Goal: Task Accomplishment & Management: Manage account settings

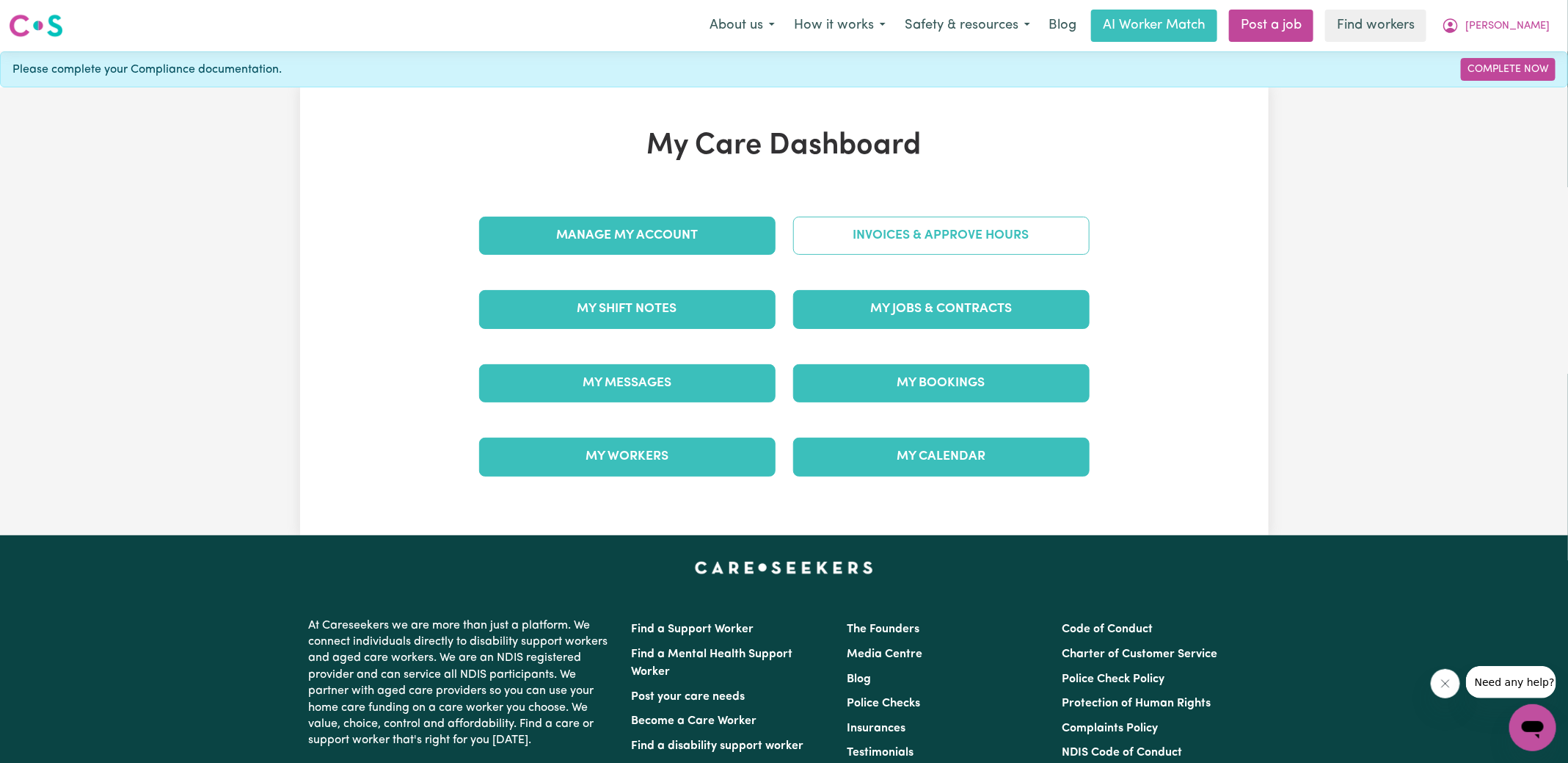
click at [899, 237] on link "Invoices & Approve Hours" at bounding box center [942, 236] width 297 height 38
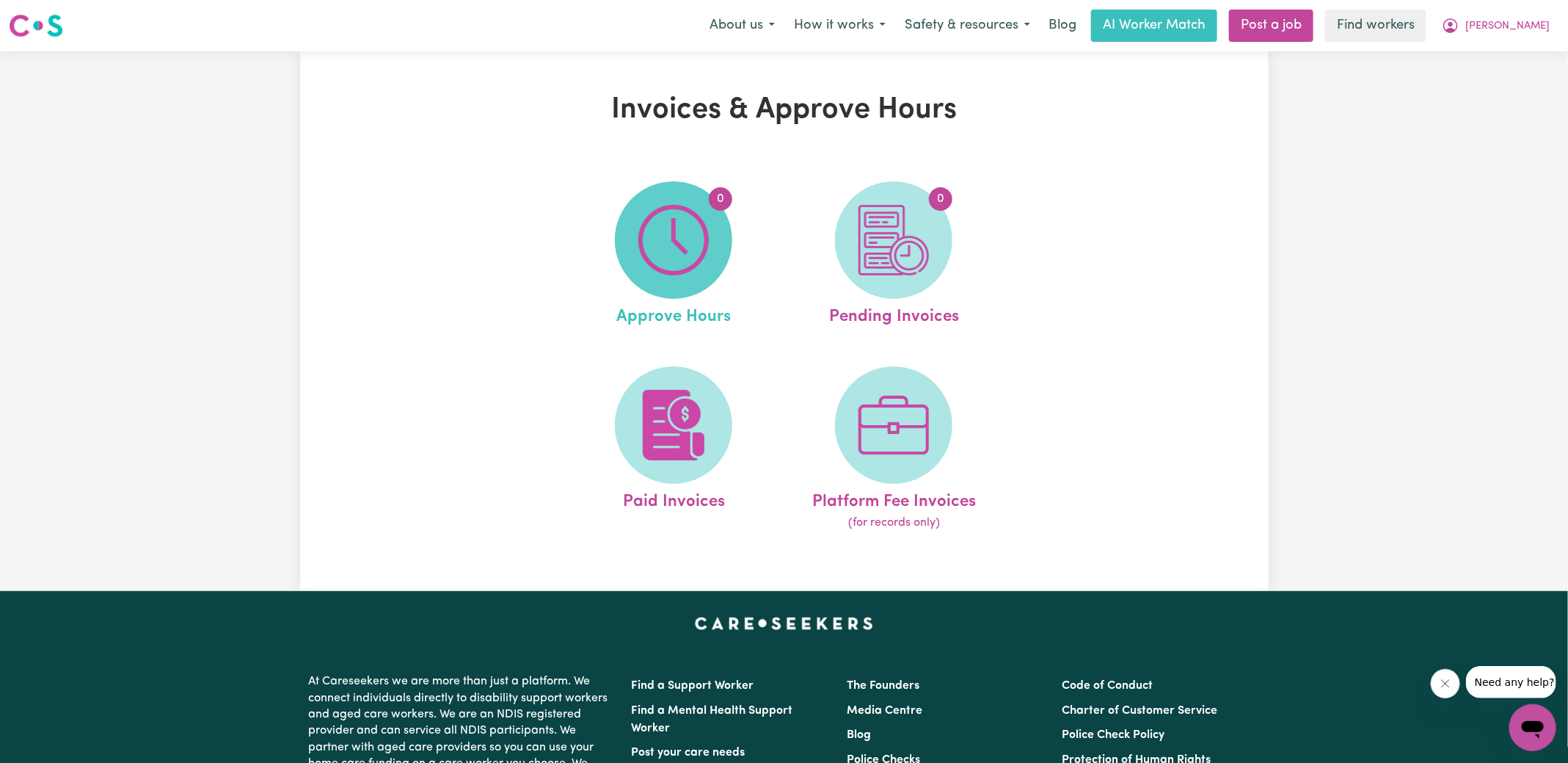
click at [678, 259] on img at bounding box center [673, 240] width 70 height 70
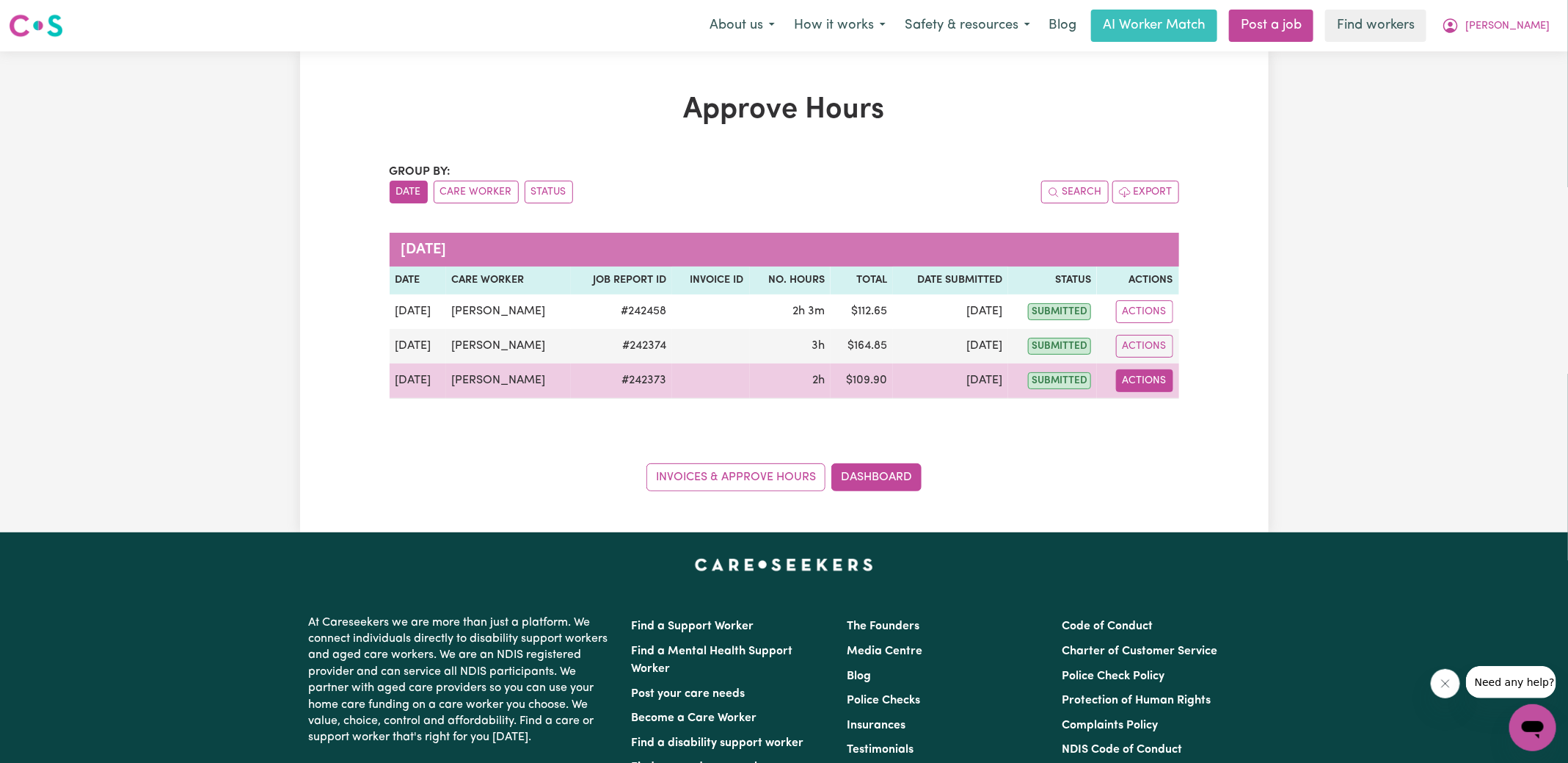
click at [1143, 385] on button "Actions" at bounding box center [1144, 380] width 57 height 23
click at [1158, 414] on link "View Job Report" at bounding box center [1179, 414] width 126 height 30
select select "pm"
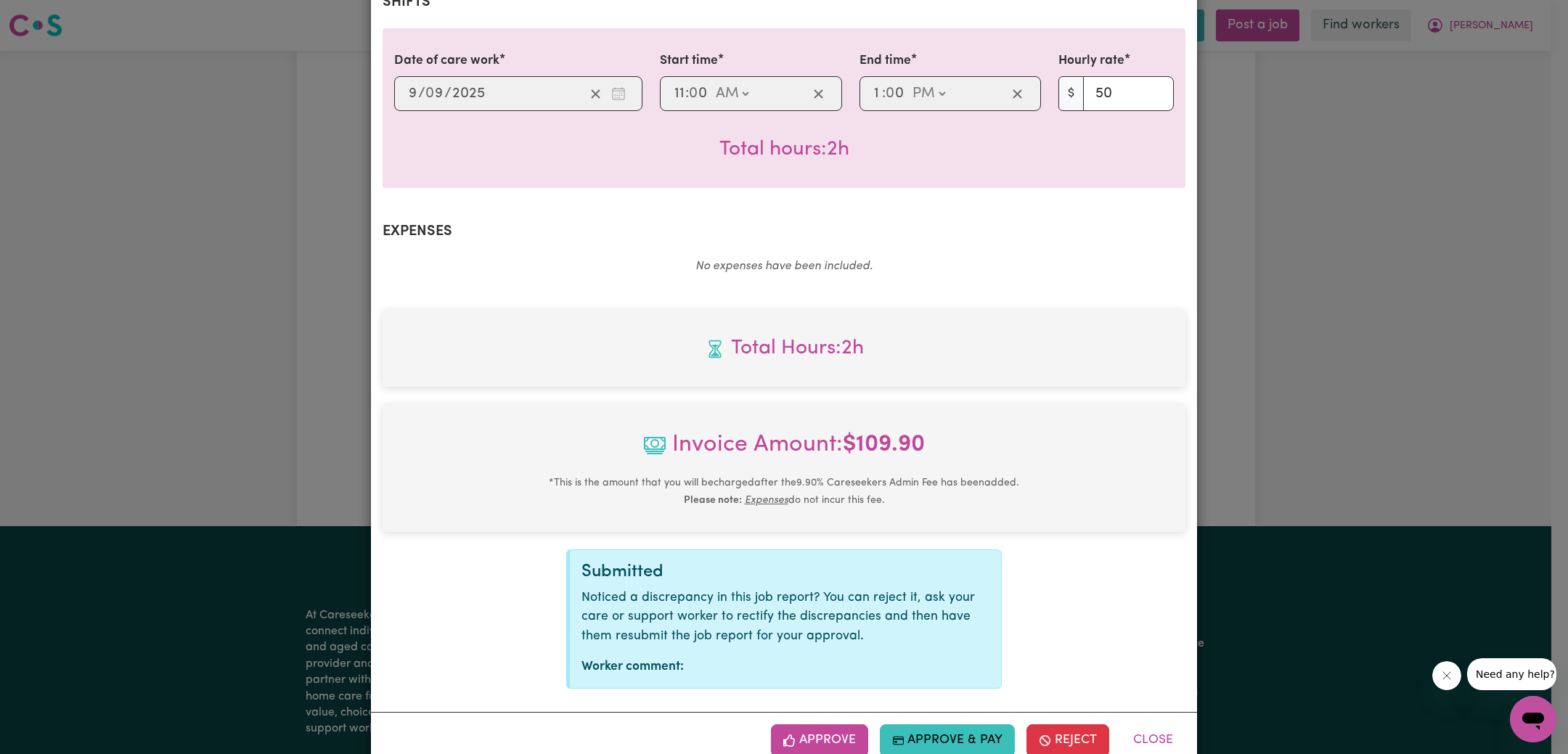
scroll to position [362, 0]
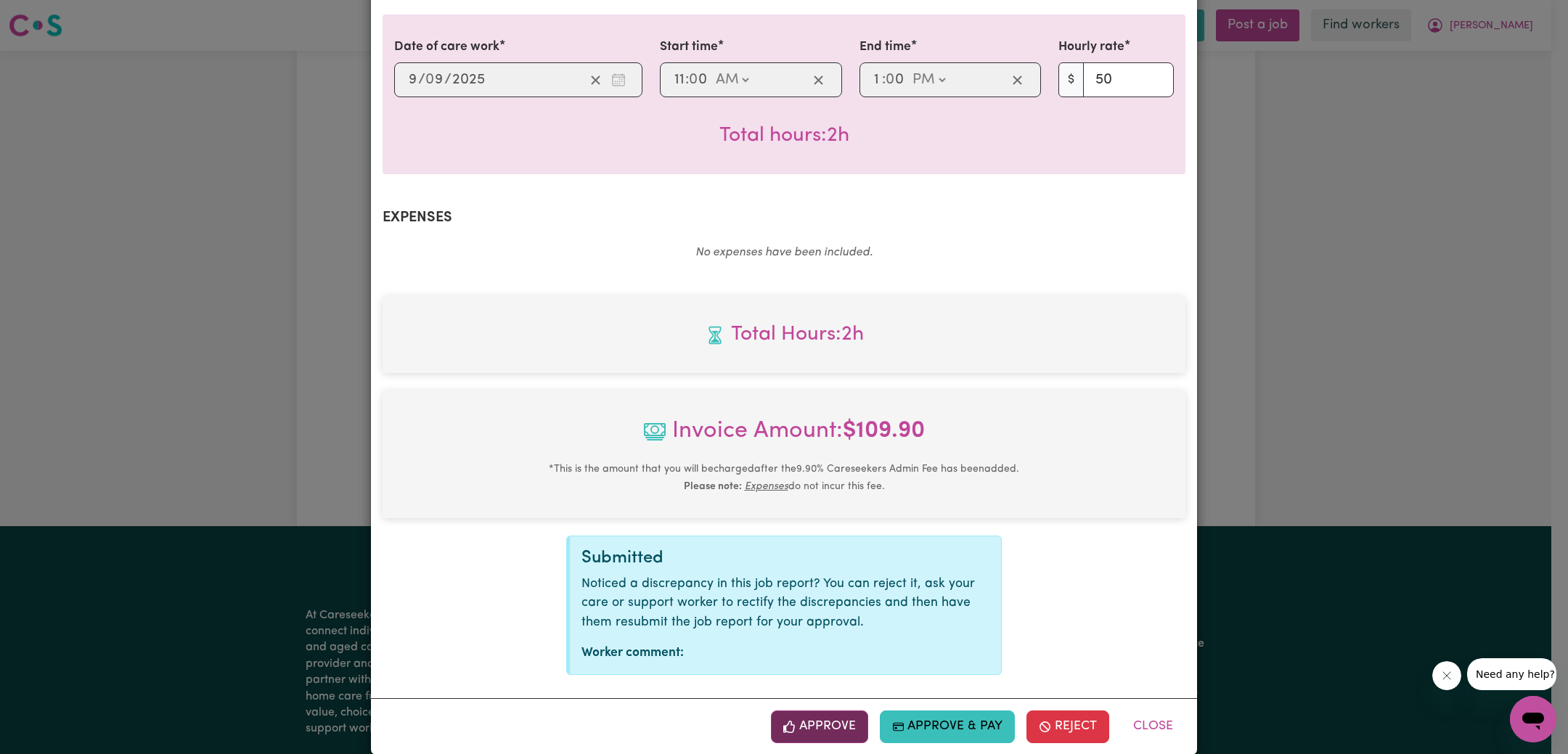
click at [830, 710] on button "Approve" at bounding box center [819, 726] width 97 height 32
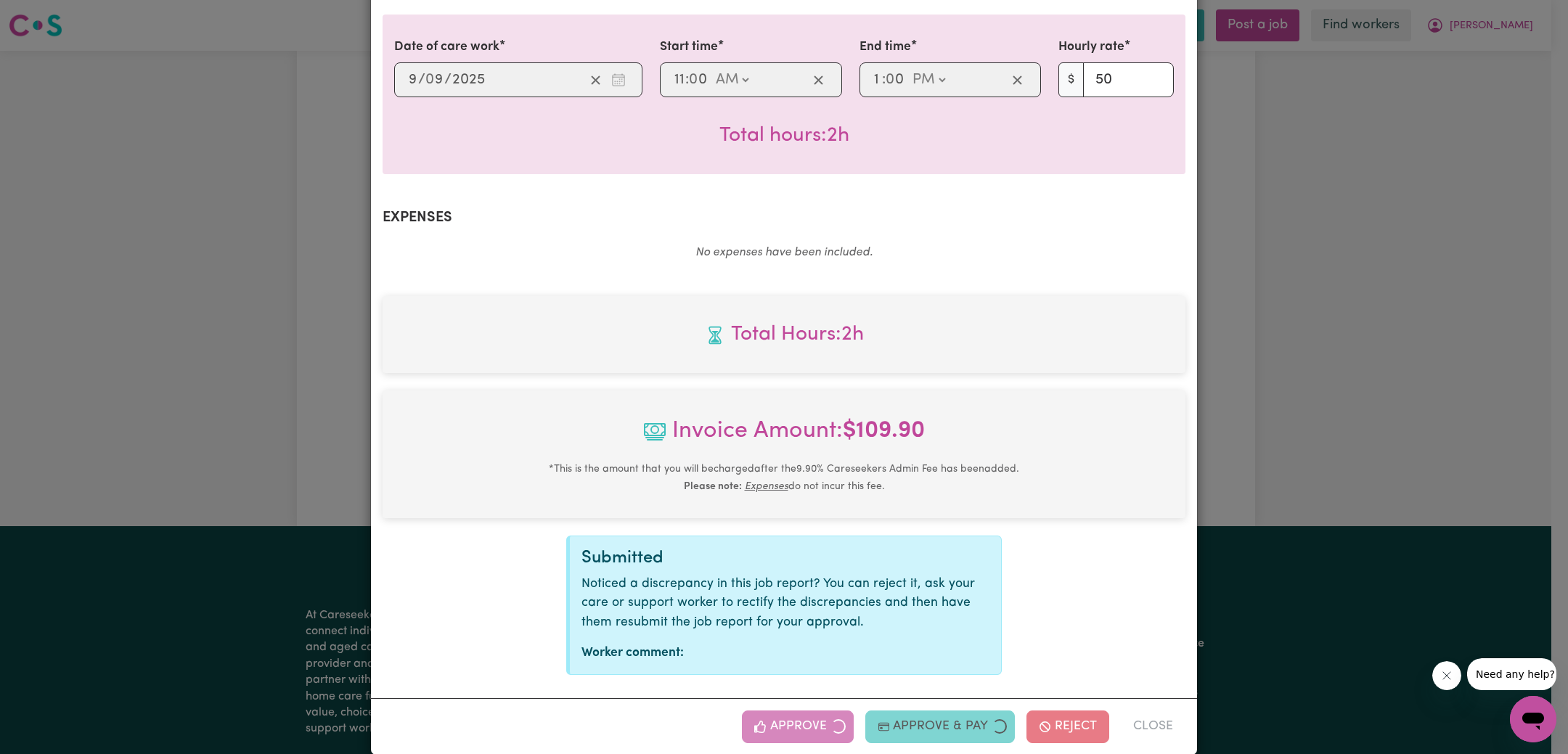
click at [1417, 414] on div "Job Report # 242373 - [PERSON_NAME] Summary Job report # 242373 Client name: [P…" at bounding box center [784, 377] width 1568 height 754
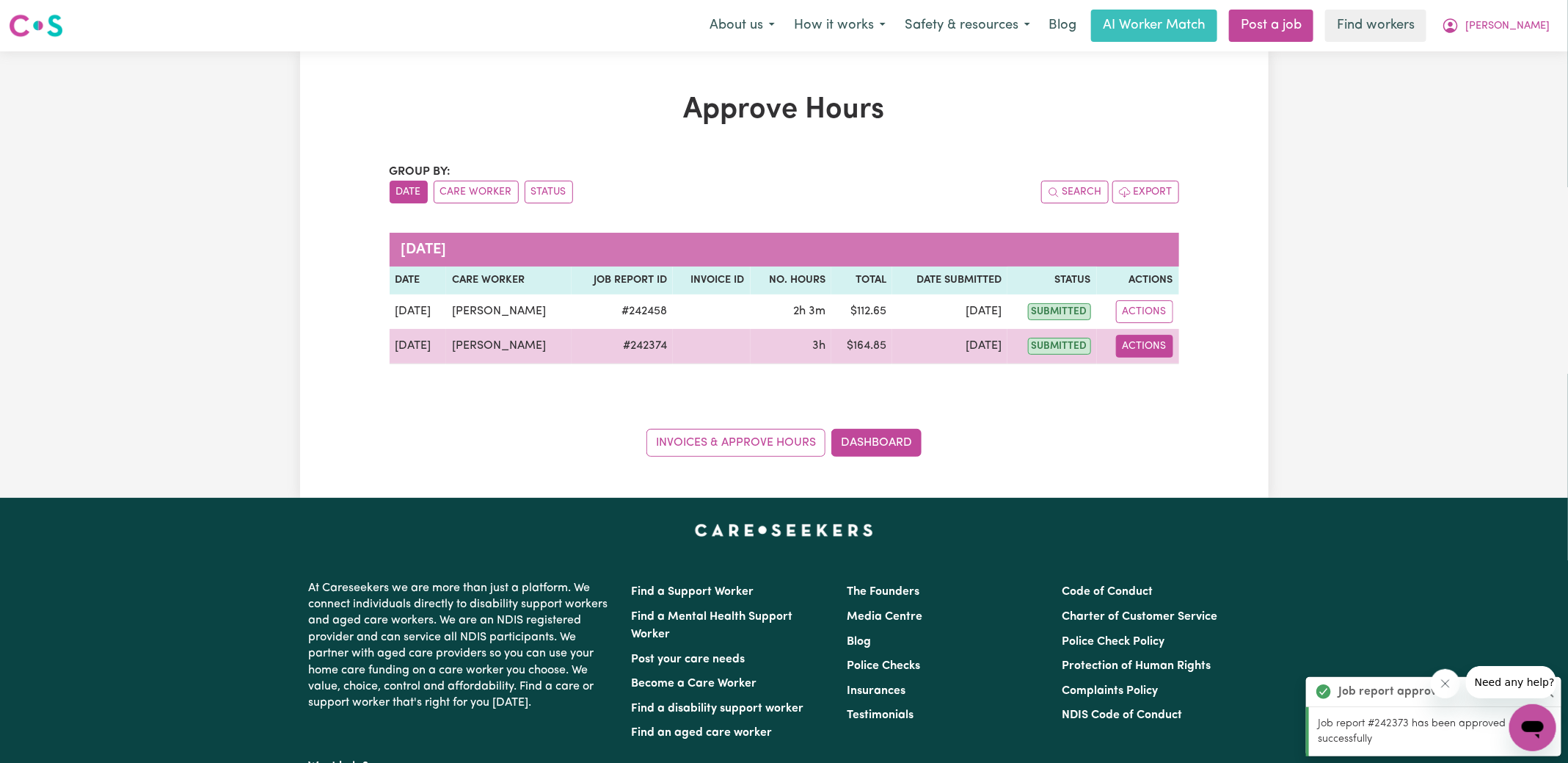
click at [1132, 343] on button "Actions" at bounding box center [1144, 346] width 57 height 23
click at [1160, 369] on link "View Job Report" at bounding box center [1179, 380] width 126 height 30
select select "pm"
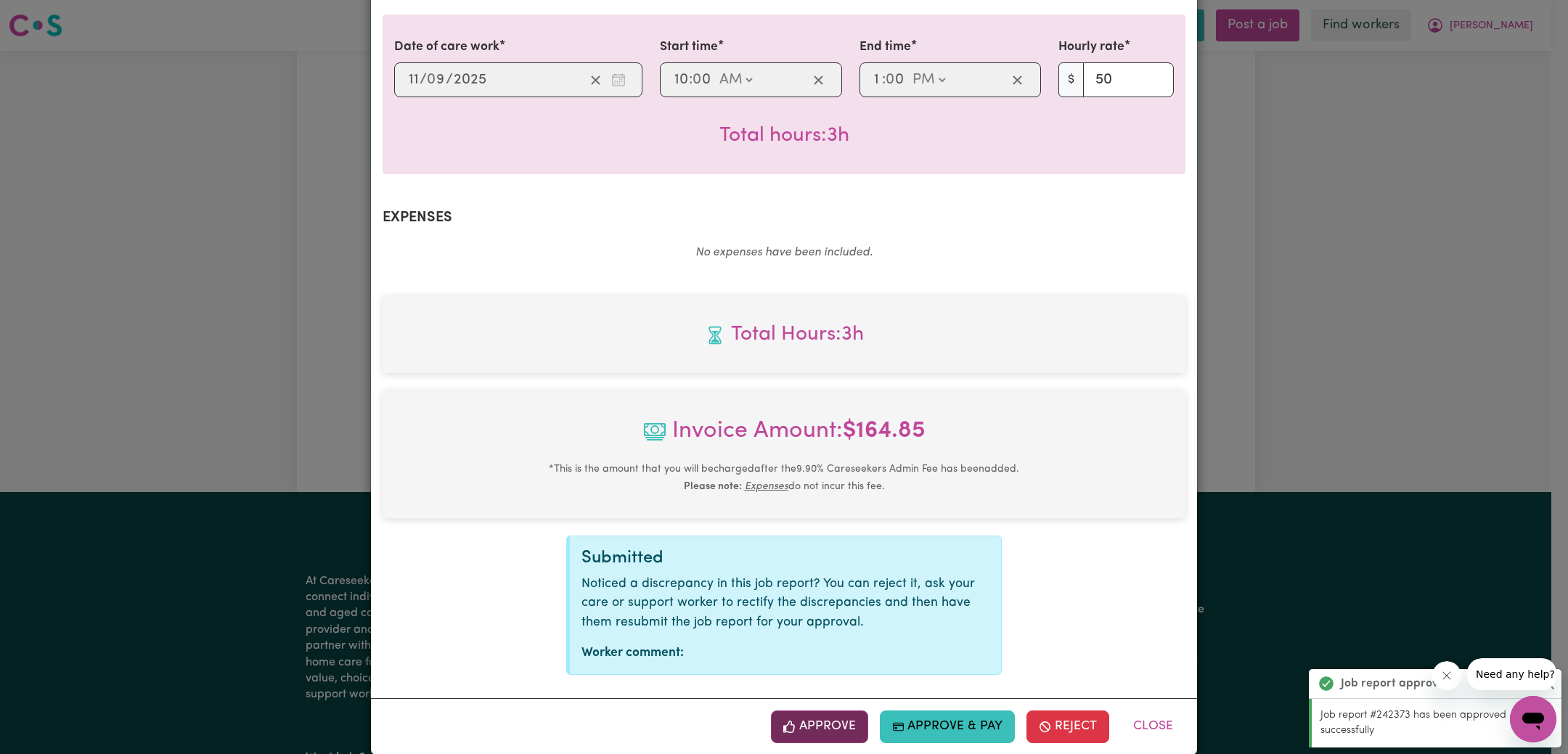
click at [839, 710] on button "Approve" at bounding box center [819, 726] width 97 height 32
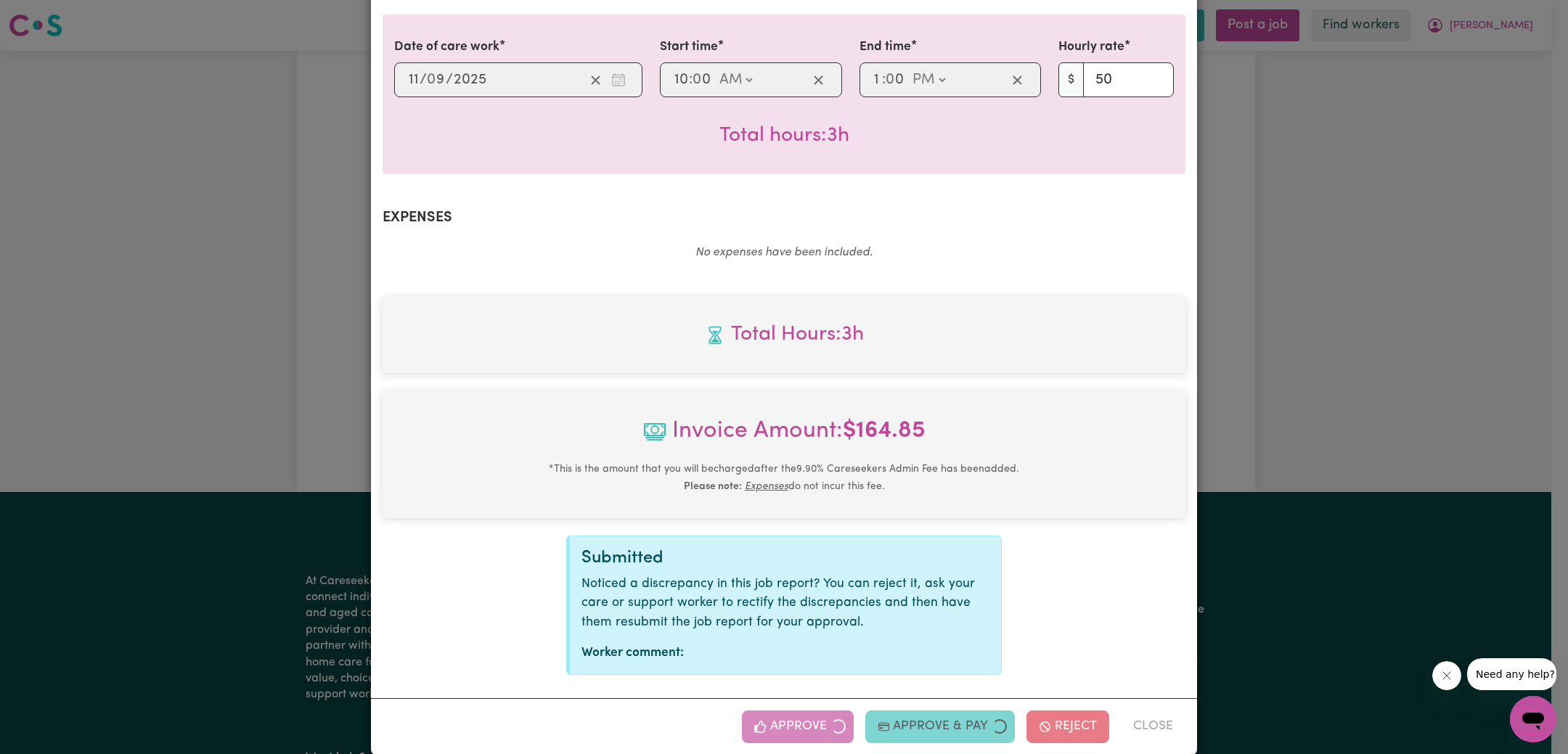
click at [1350, 369] on div "Job Report # 242374 - [PERSON_NAME] Summary Job report # 242374 Client name: [P…" at bounding box center [784, 377] width 1568 height 754
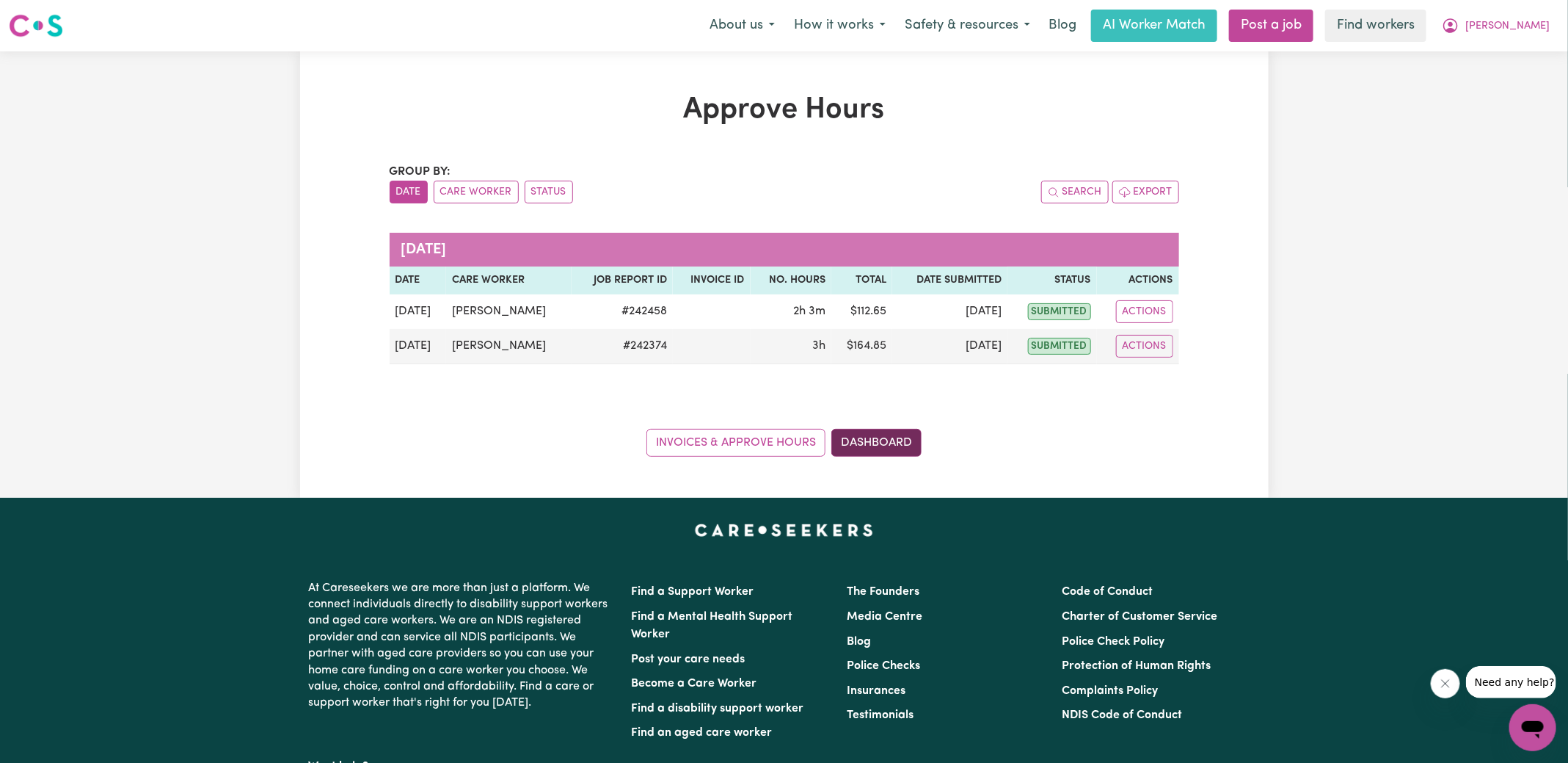
click at [856, 447] on link "Dashboard" at bounding box center [876, 443] width 90 height 28
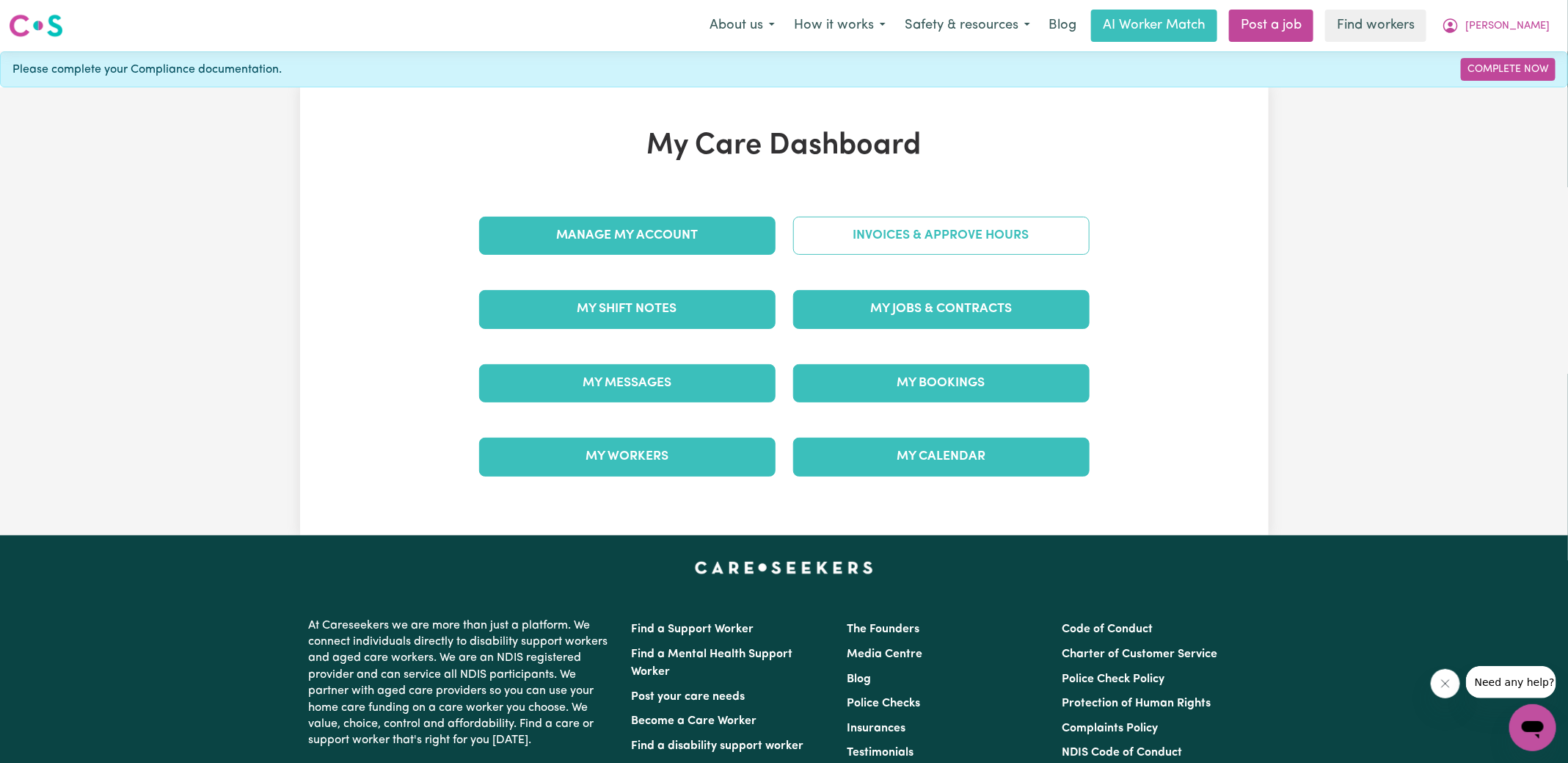
click at [886, 227] on link "Invoices & Approve Hours" at bounding box center [942, 236] width 297 height 38
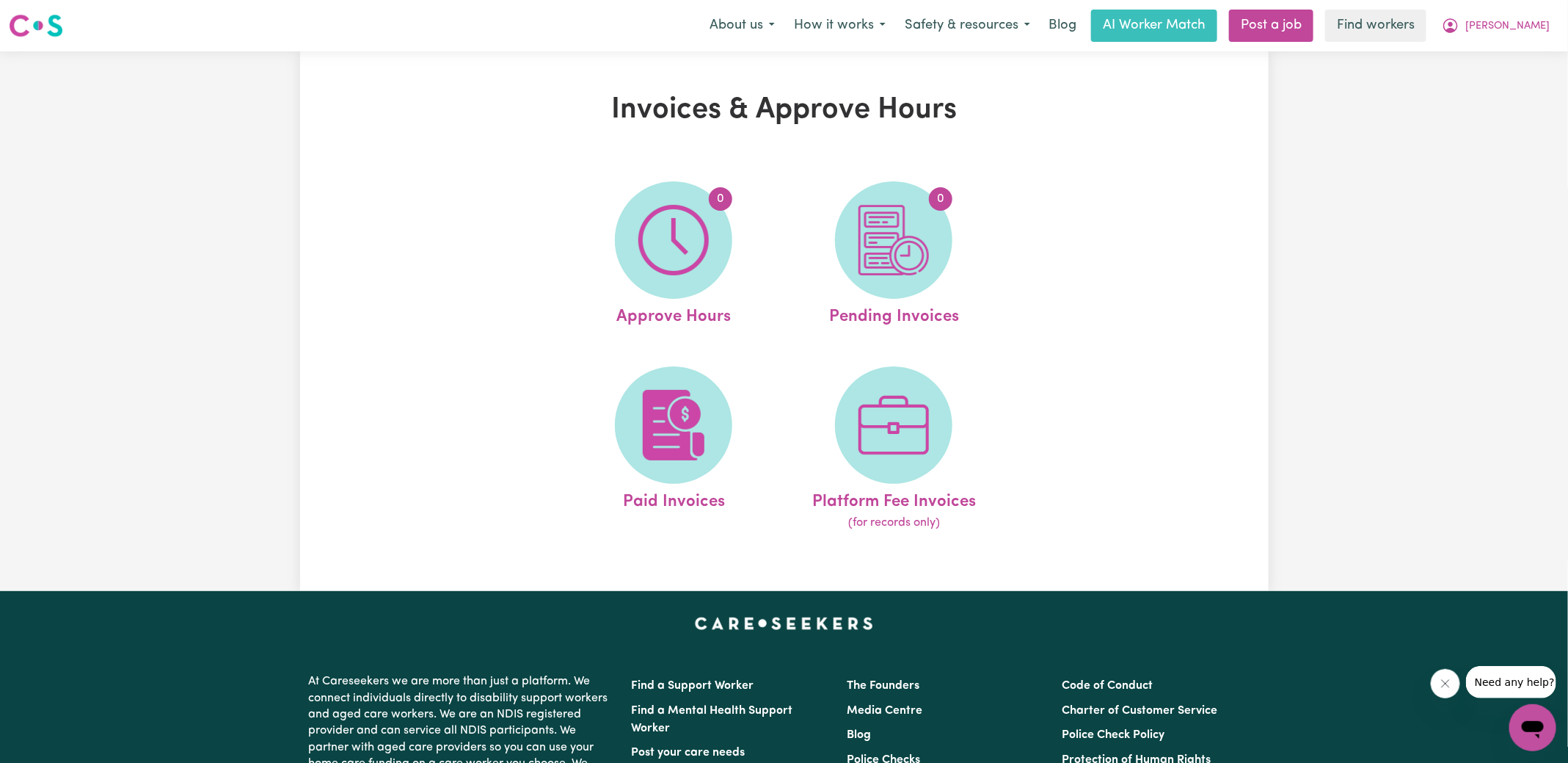
click at [901, 241] on img at bounding box center [893, 240] width 70 height 70
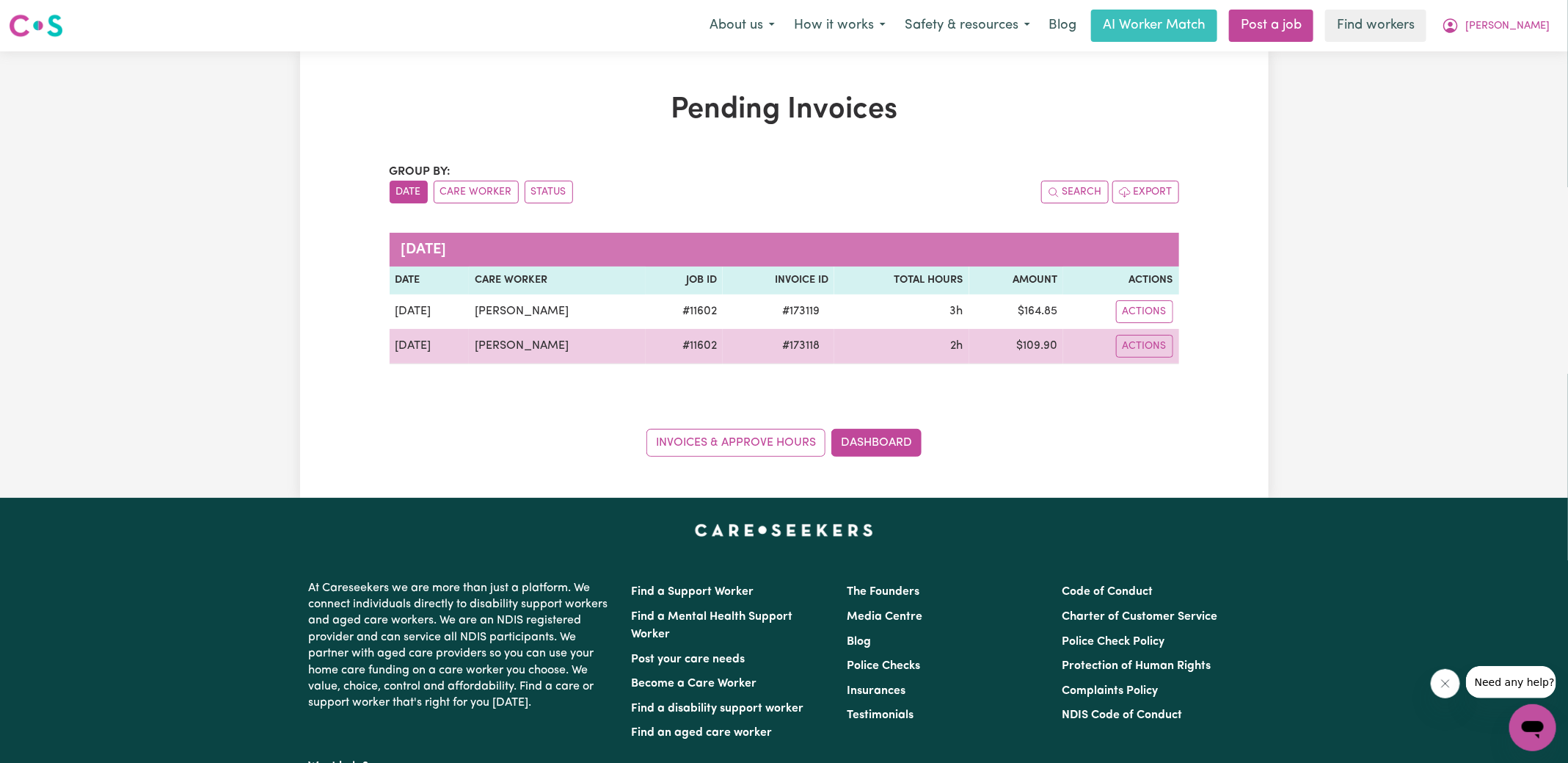
click at [794, 346] on span "# 173118" at bounding box center [801, 346] width 55 height 18
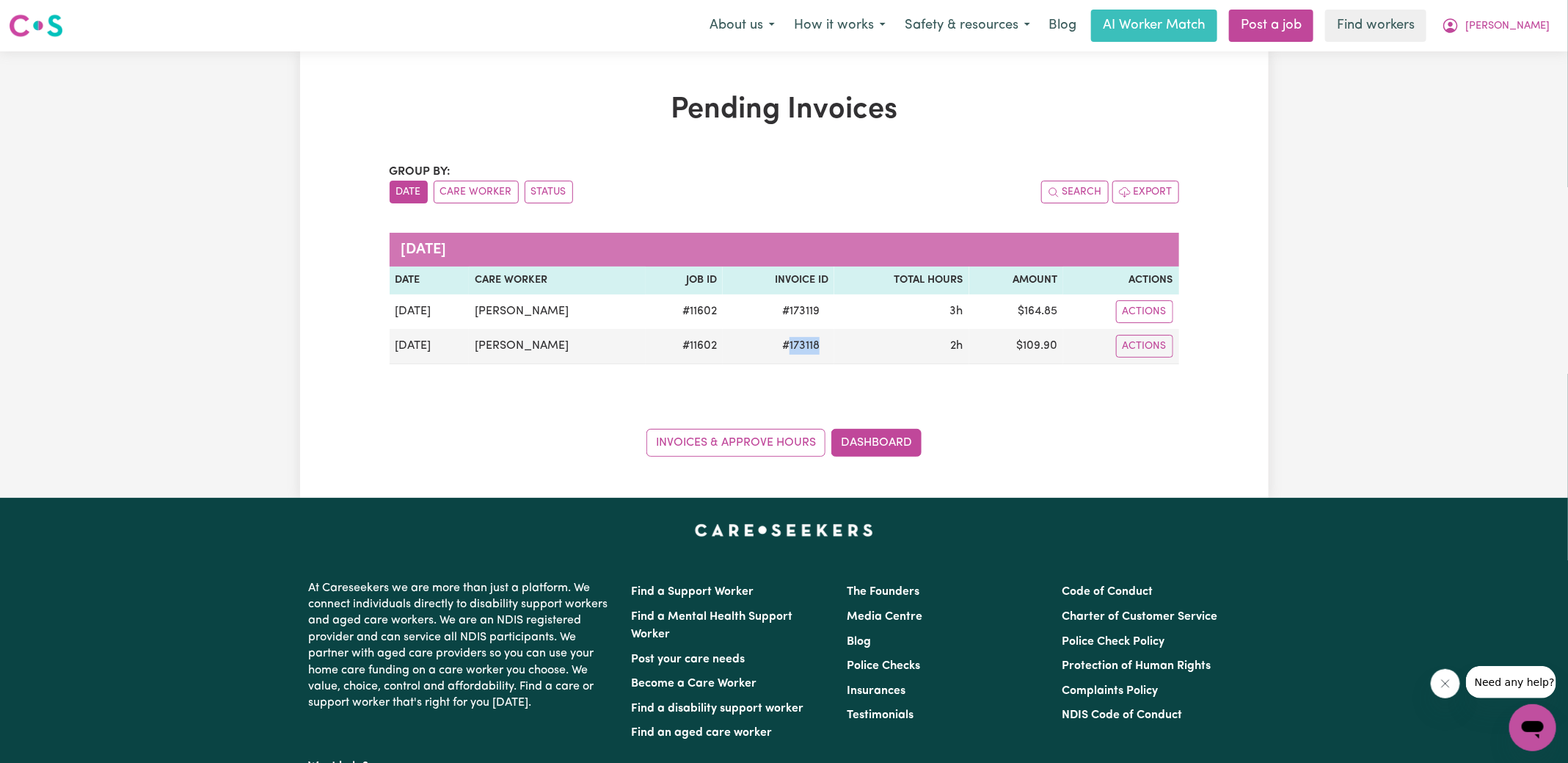
copy span "173118"
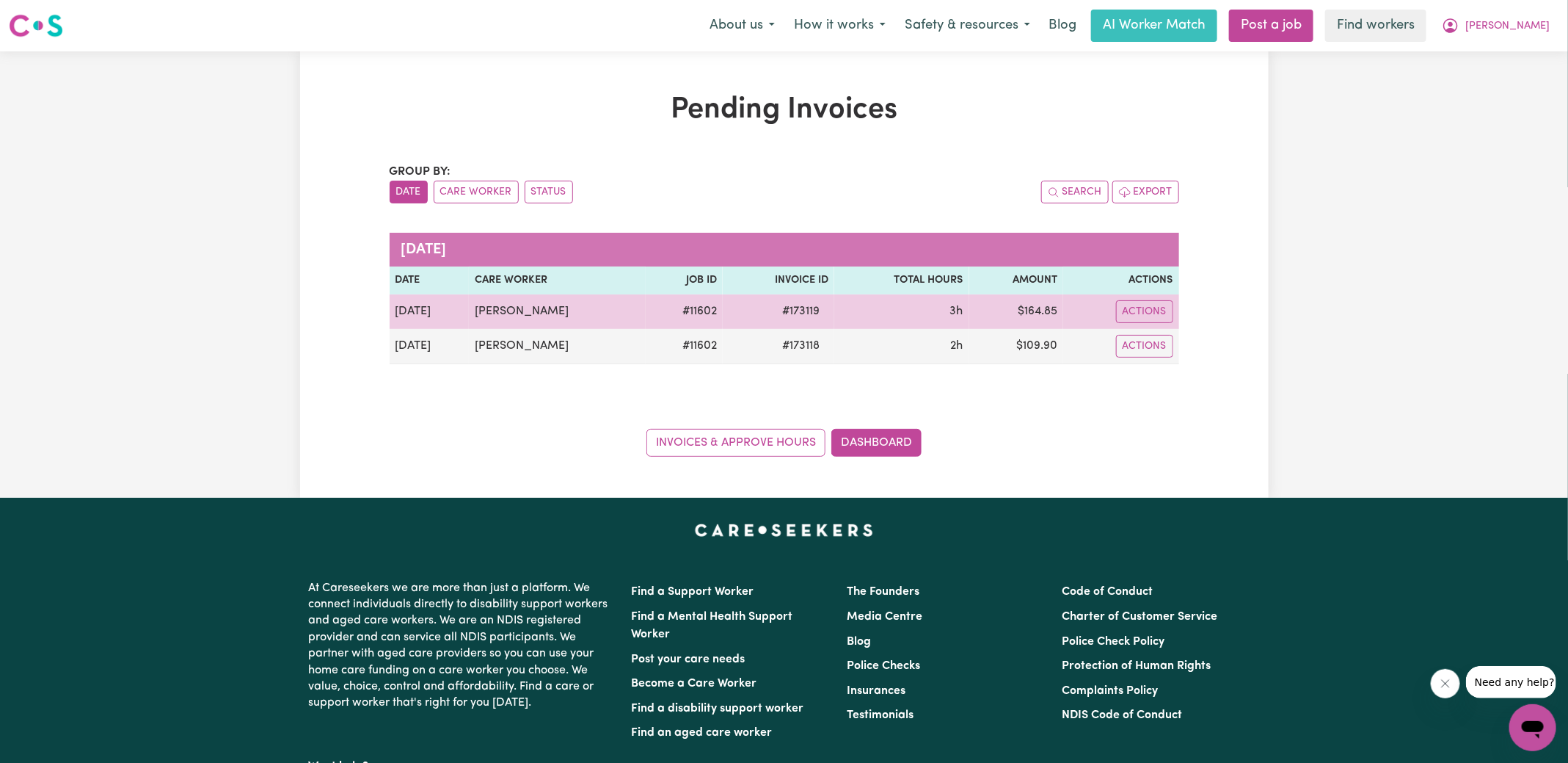
click at [813, 312] on span "# 173119" at bounding box center [801, 312] width 55 height 18
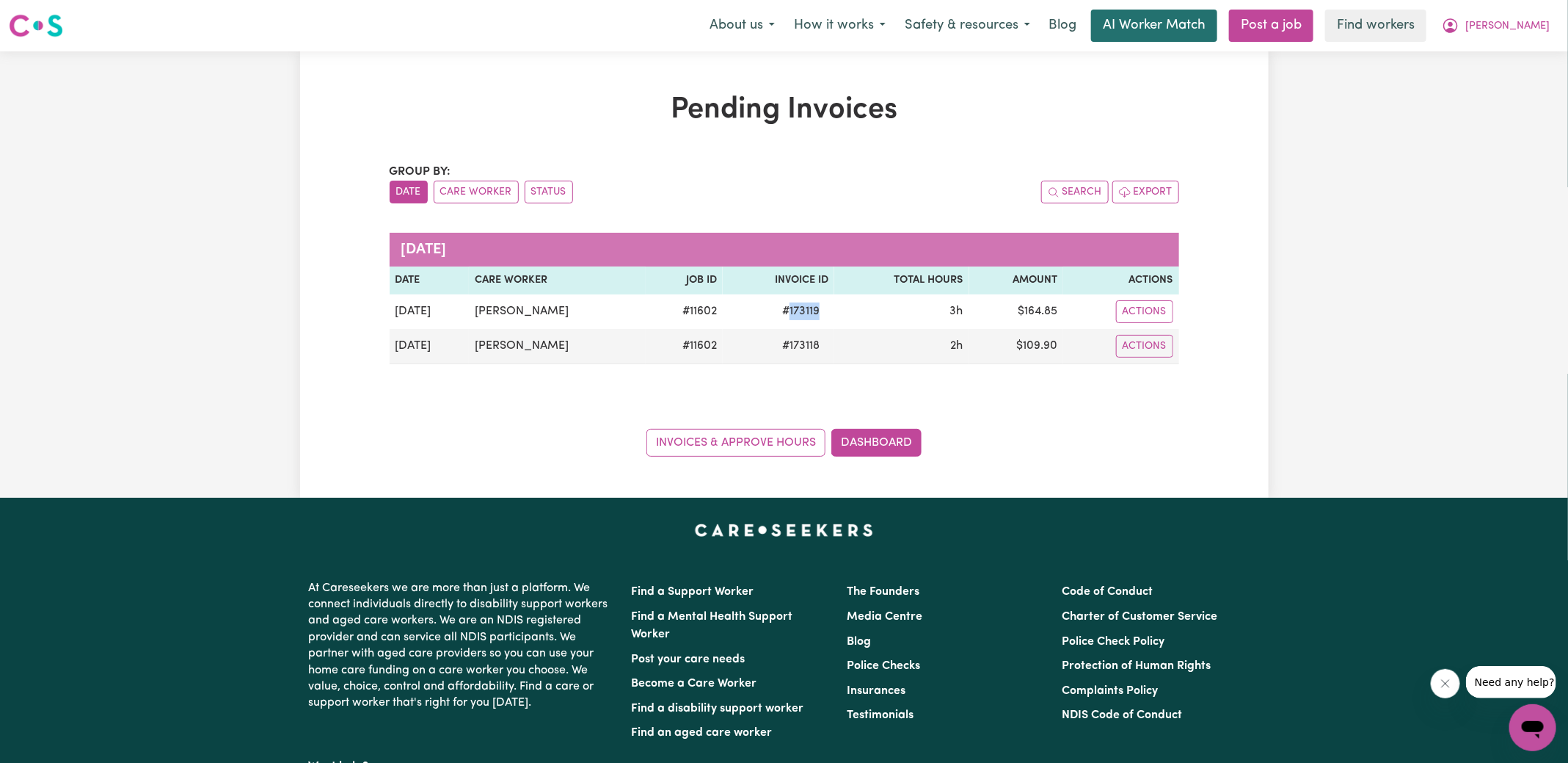
copy span "173119"
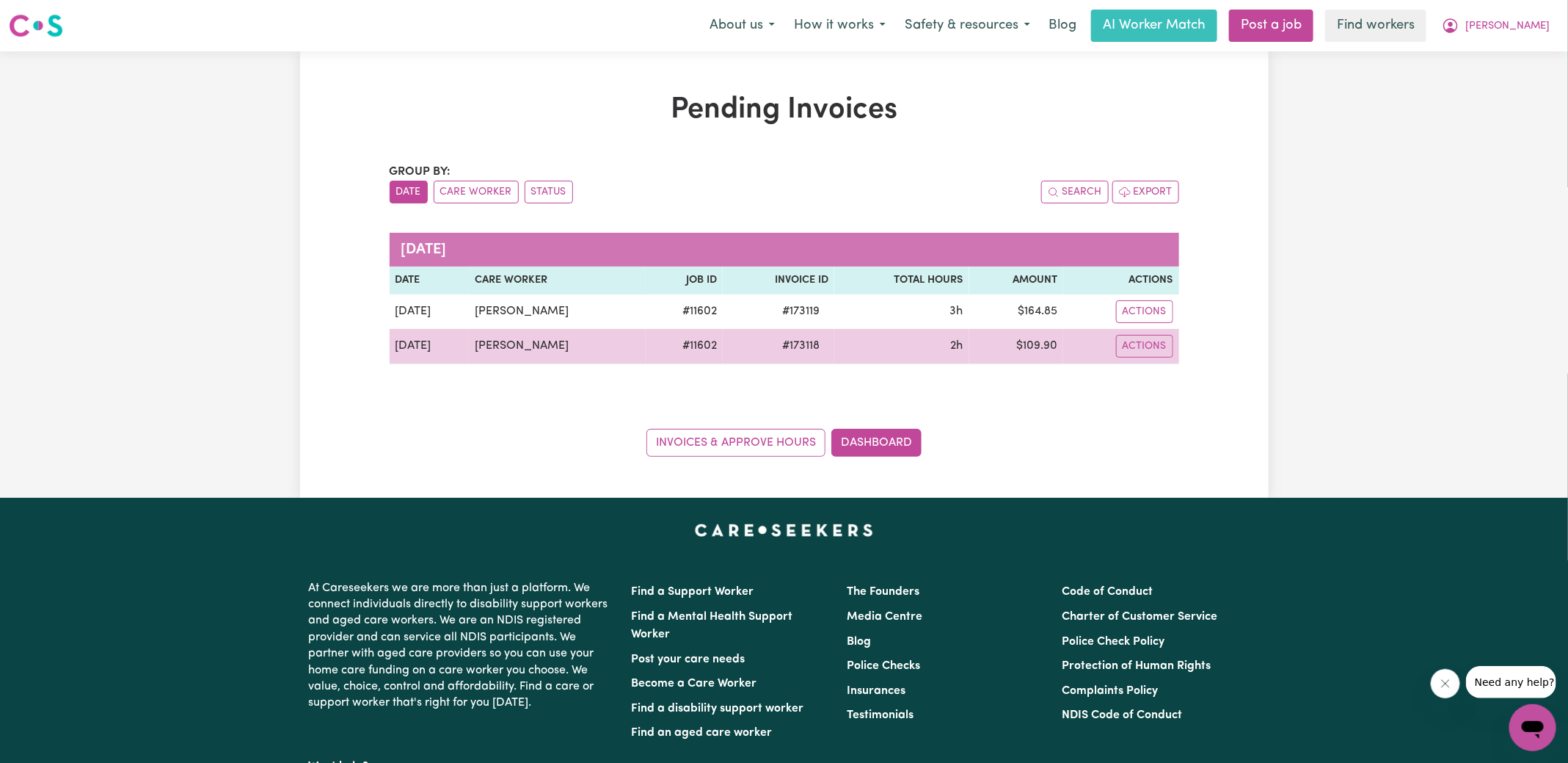
click at [1043, 338] on td "$ 109.90" at bounding box center [1017, 346] width 95 height 36
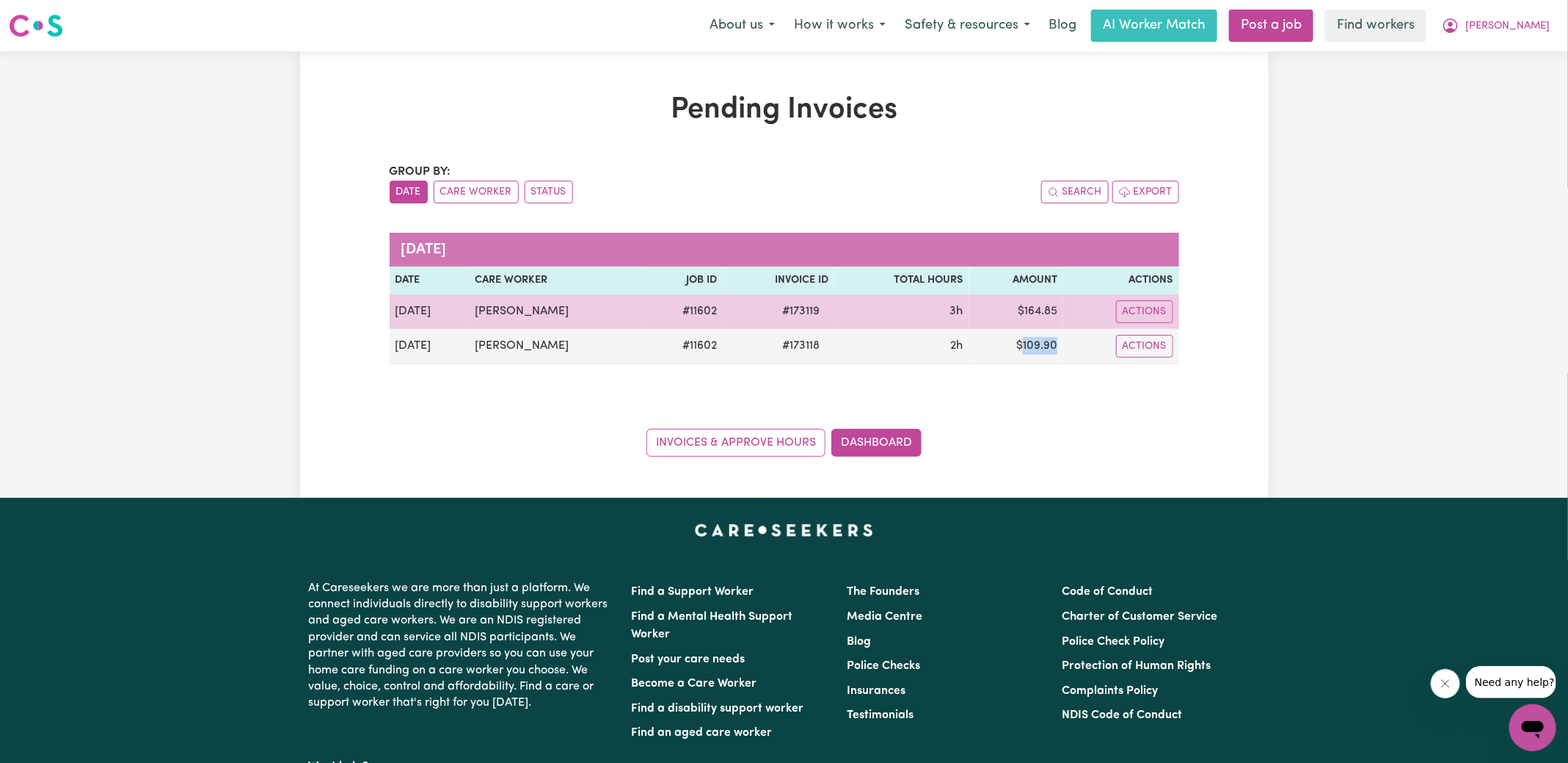
drag, startPoint x: 1043, startPoint y: 338, endPoint x: 1074, endPoint y: 314, distance: 39.2
click at [1043, 339] on td "$ 109.90" at bounding box center [1017, 346] width 95 height 36
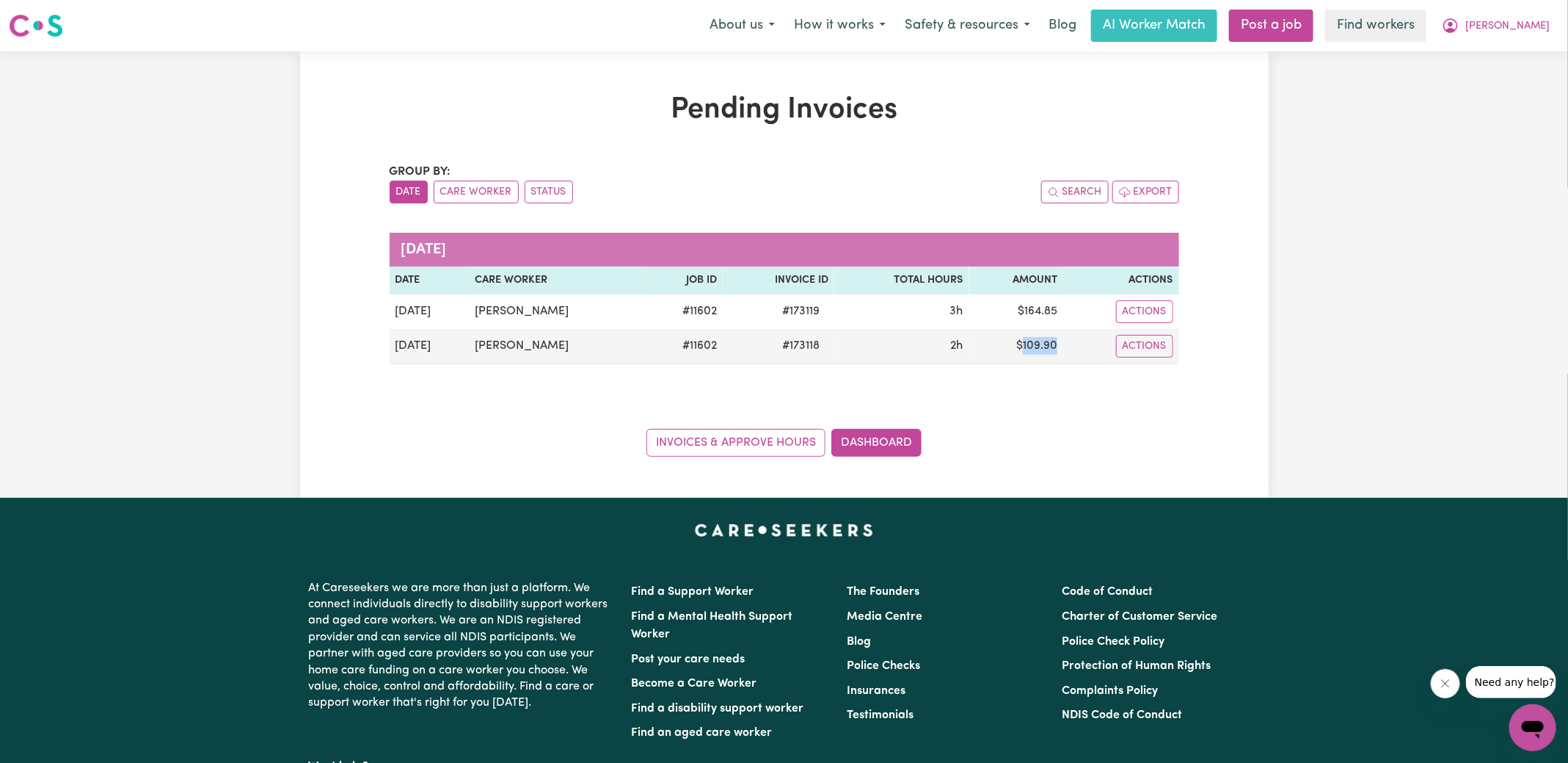
copy td "109.90"
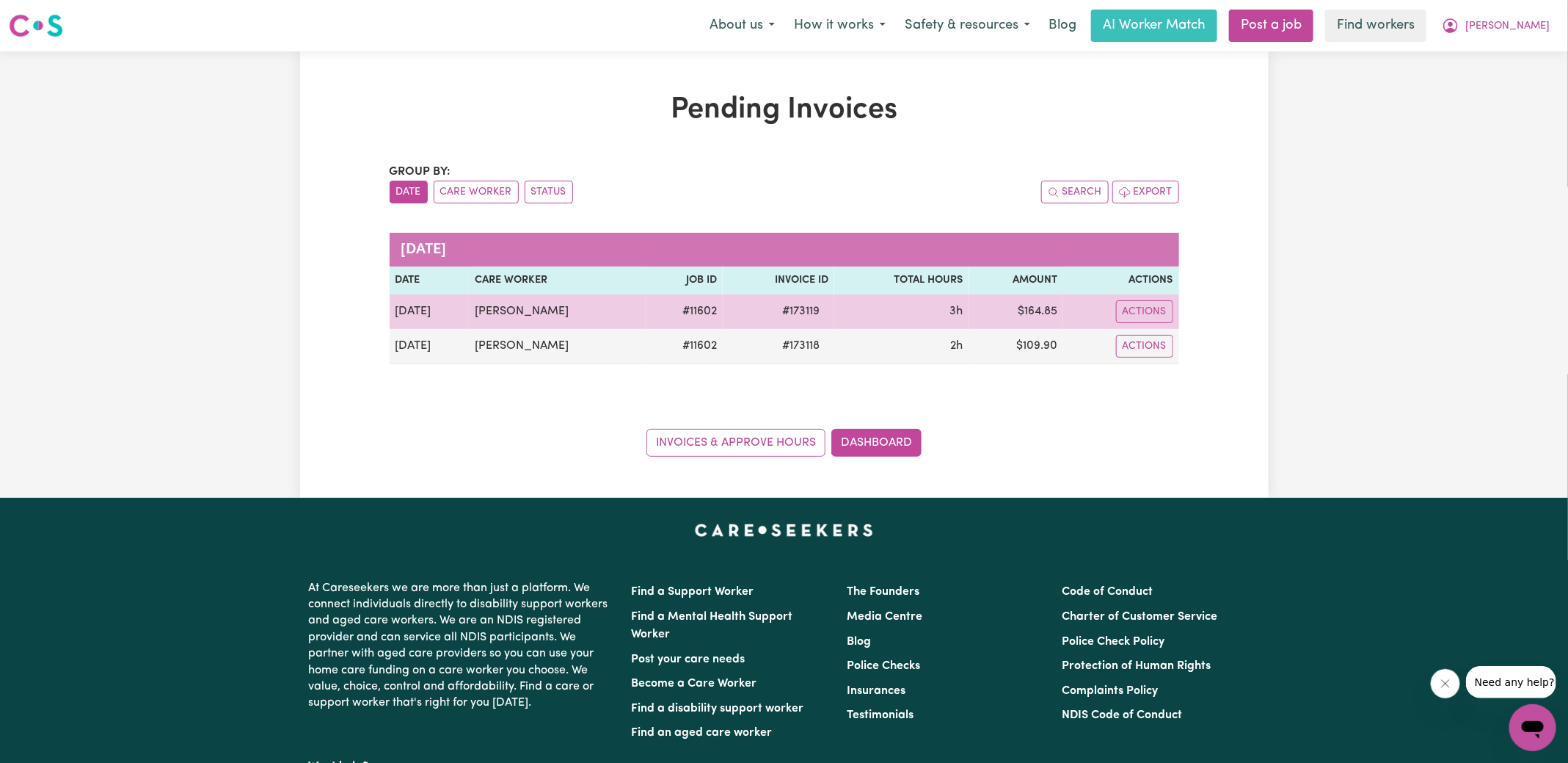
click at [1046, 312] on td "$ 164.85" at bounding box center [1017, 312] width 95 height 35
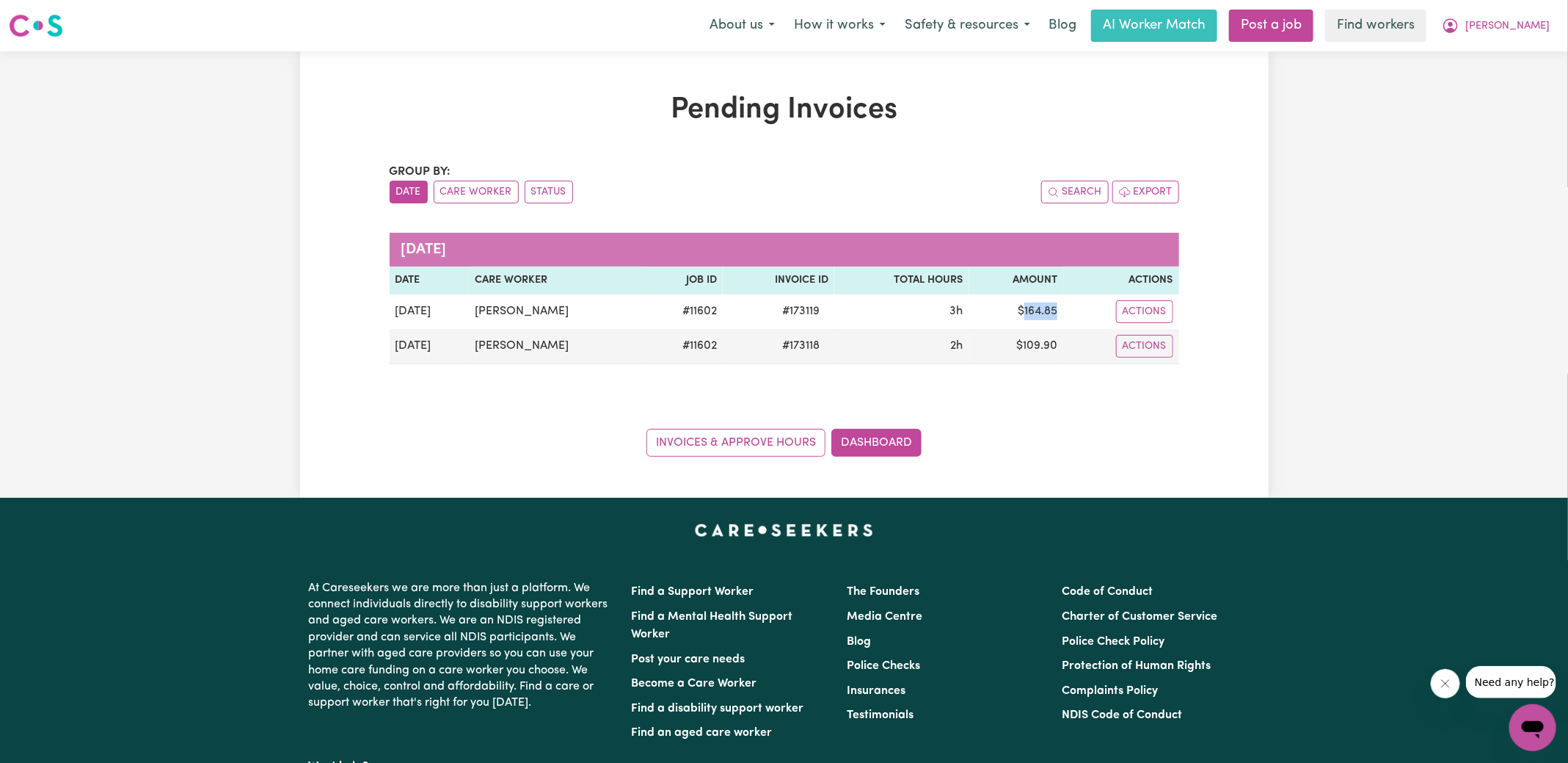
copy td "164.85"
click at [1520, 23] on span "[PERSON_NAME]" at bounding box center [1507, 27] width 84 height 16
click at [1515, 85] on link "Logout" at bounding box center [1501, 84] width 116 height 28
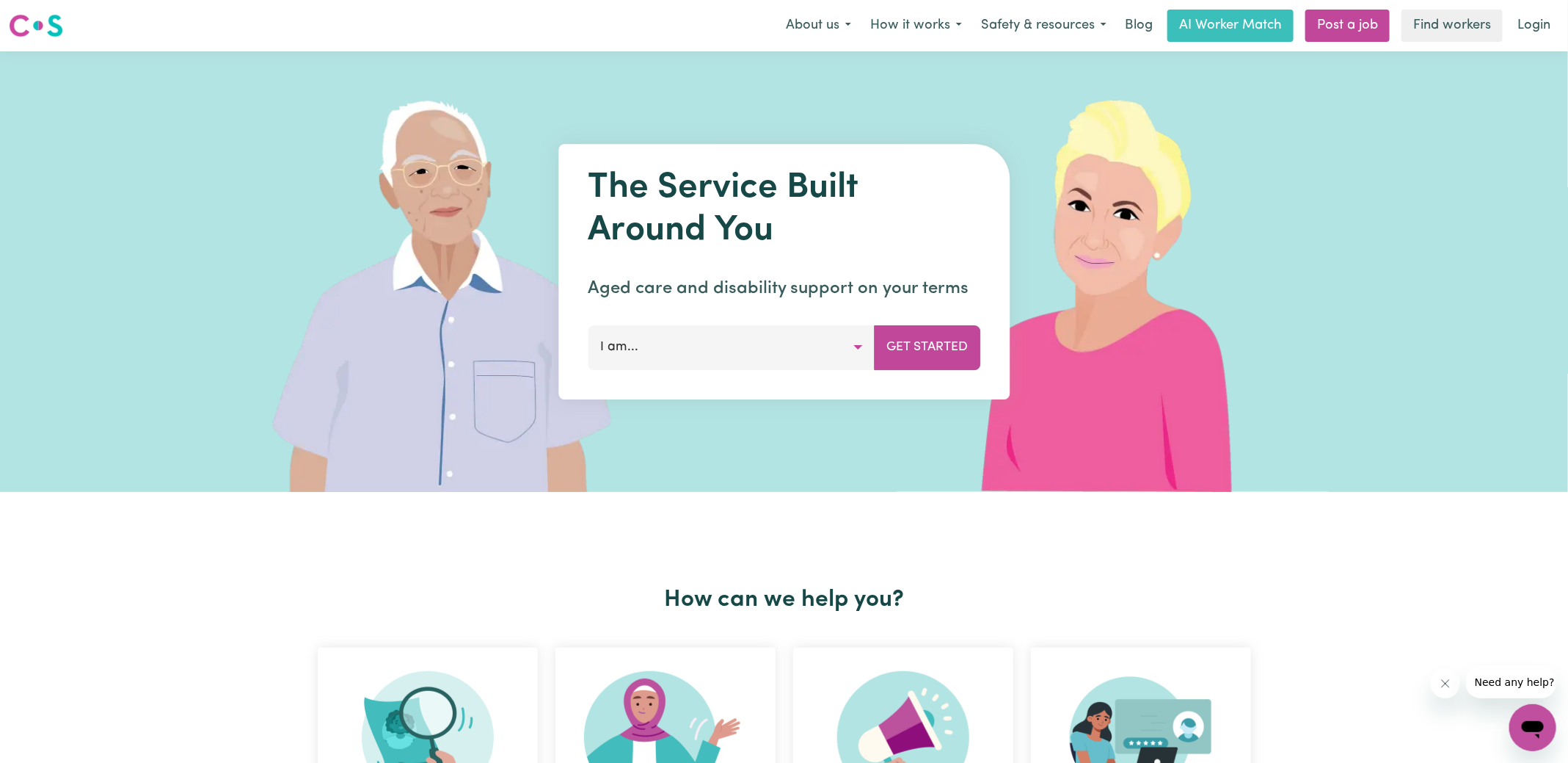
drag, startPoint x: 1528, startPoint y: 38, endPoint x: 1581, endPoint y: 38, distance: 53.0
click at [1529, 38] on link "Login" at bounding box center [1534, 26] width 50 height 33
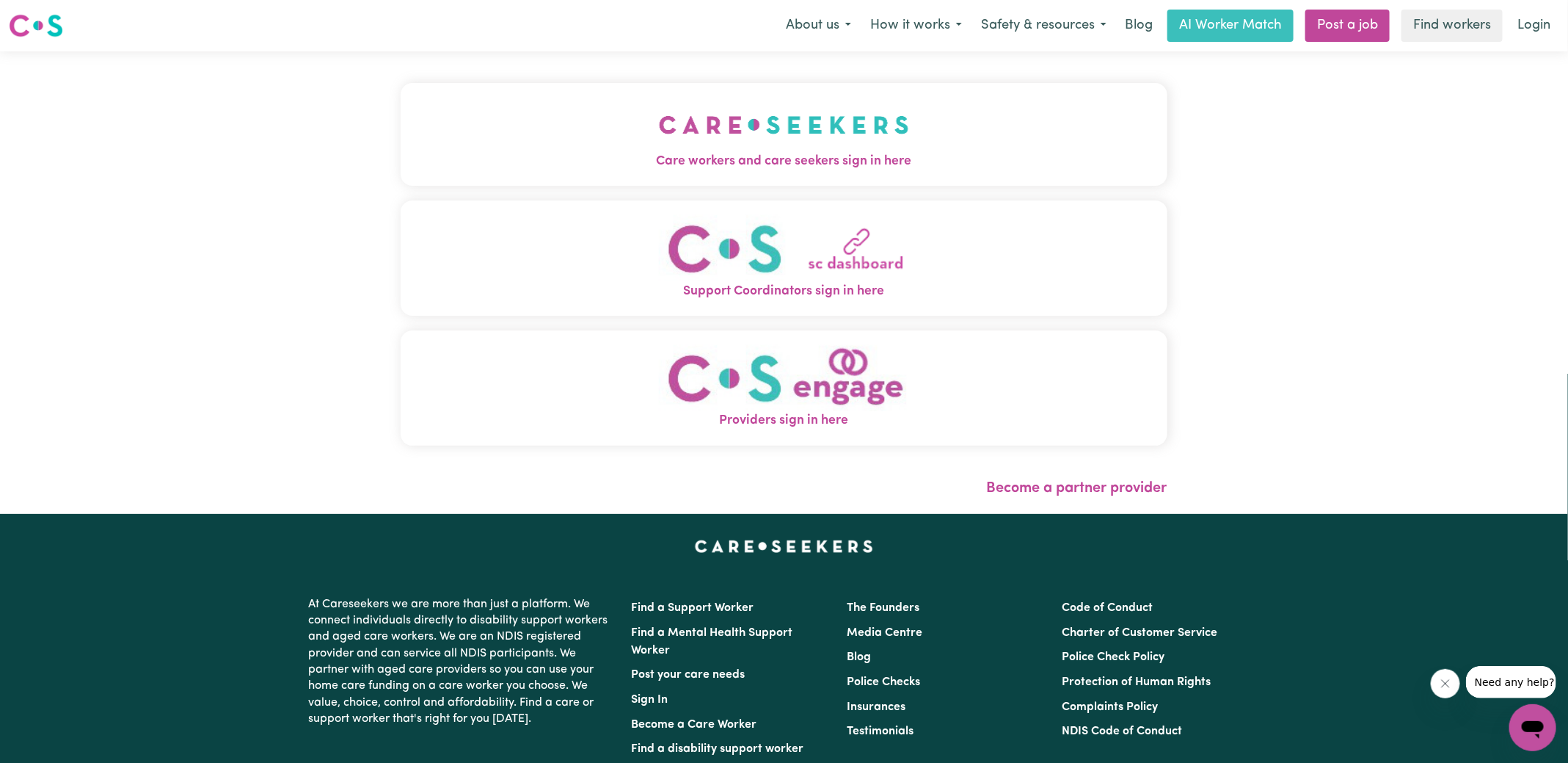
click at [771, 170] on span "Care workers and care seekers sign in here" at bounding box center [784, 161] width 767 height 19
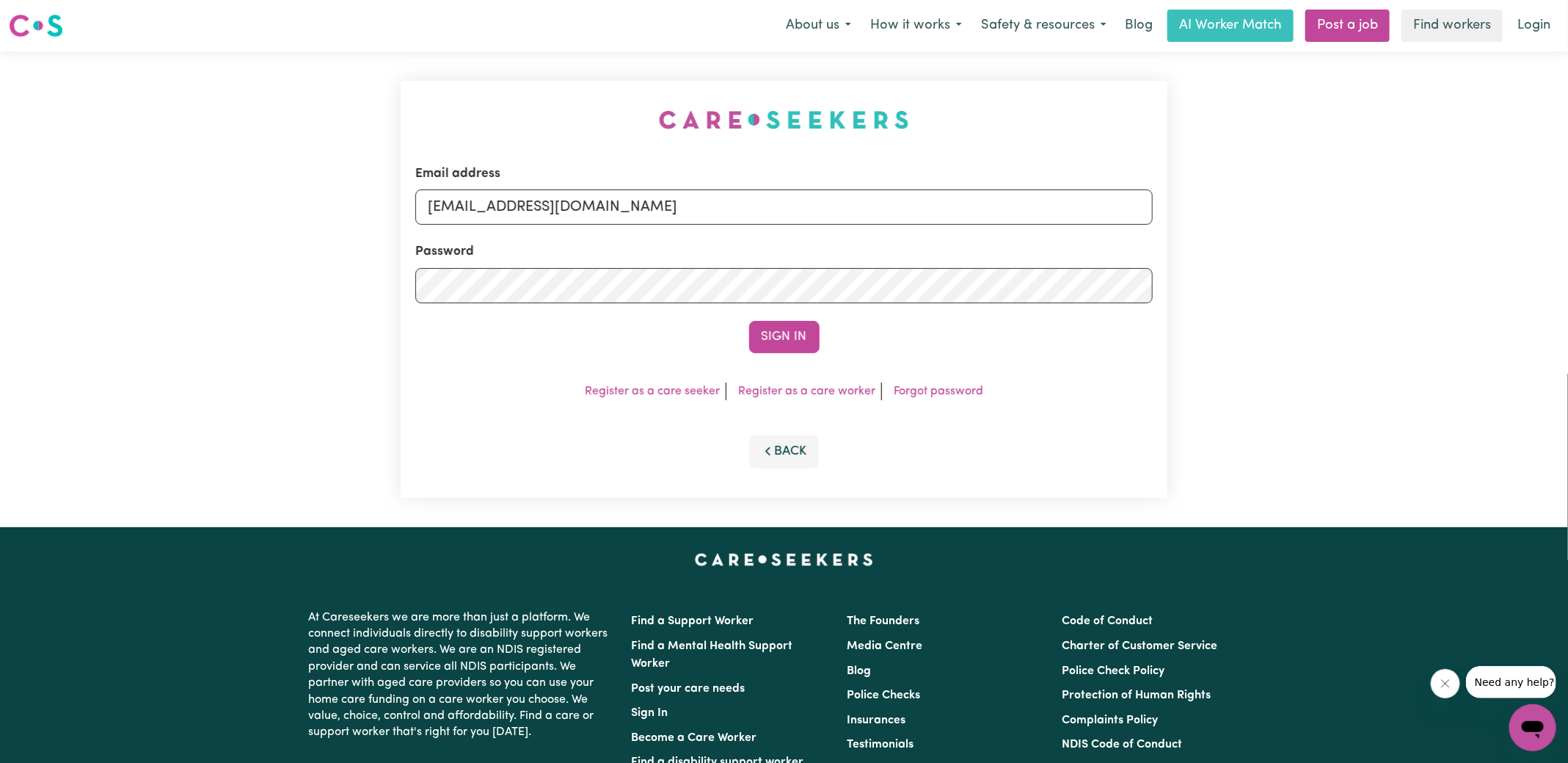
click at [538, 98] on div "Email address [EMAIL_ADDRESS][DOMAIN_NAME] Password Sign In Register as a care …" at bounding box center [784, 289] width 785 height 476
drag, startPoint x: 504, startPoint y: 204, endPoint x: 1510, endPoint y: 249, distance: 1007.0
click at [1510, 249] on div "Email address [EMAIL_ADDRESS][DOMAIN_NAME] Password Sign In Register as a care …" at bounding box center [784, 289] width 1568 height 476
type input "[EMAIL_ADDRESS][DOMAIN_NAME]"
click at [749, 321] on button "Sign In" at bounding box center [784, 337] width 70 height 33
